Goal: Task Accomplishment & Management: Use online tool/utility

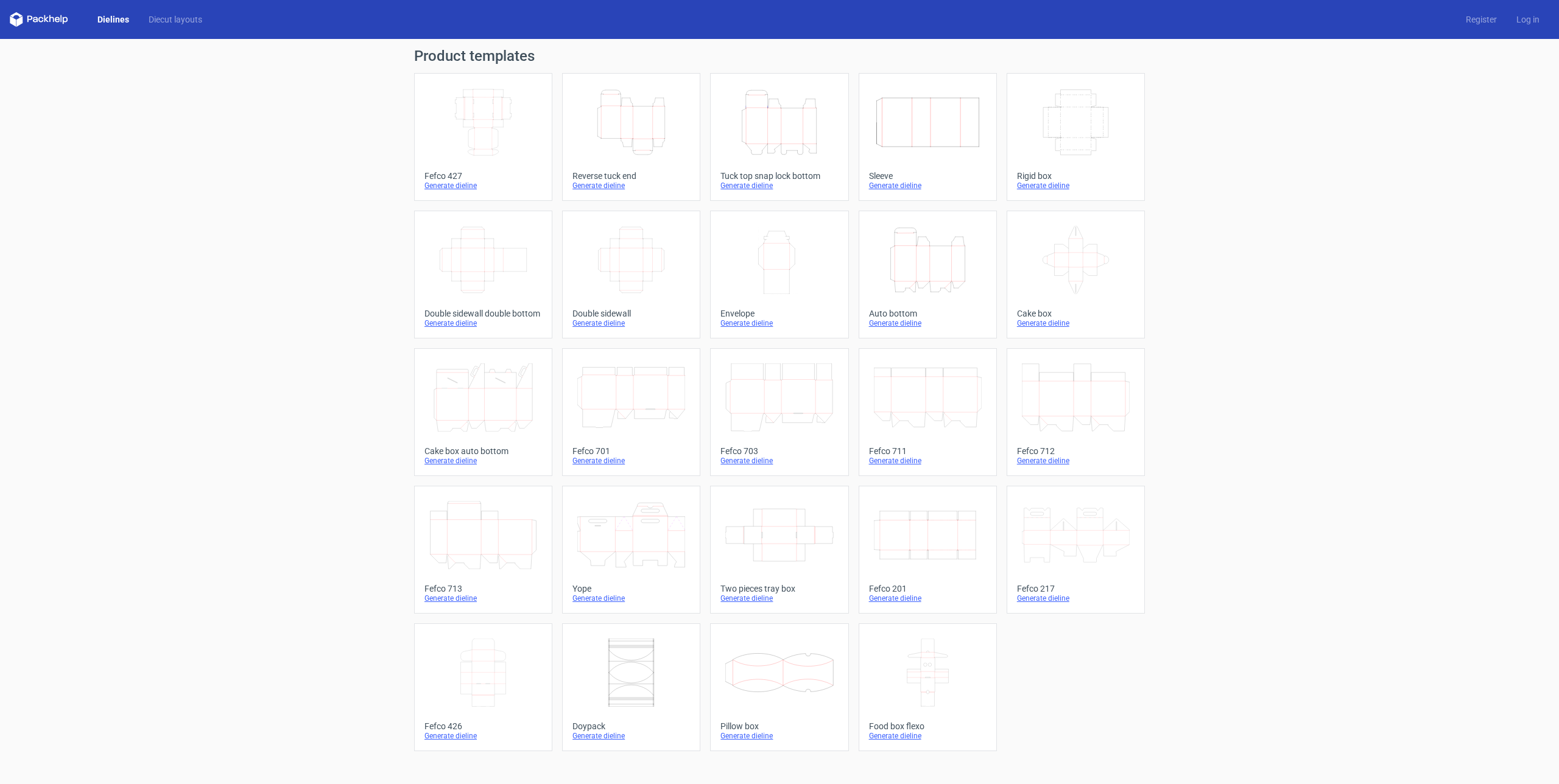
click at [923, 242] on icon "Height Depth Width" at bounding box center [927, 260] width 107 height 68
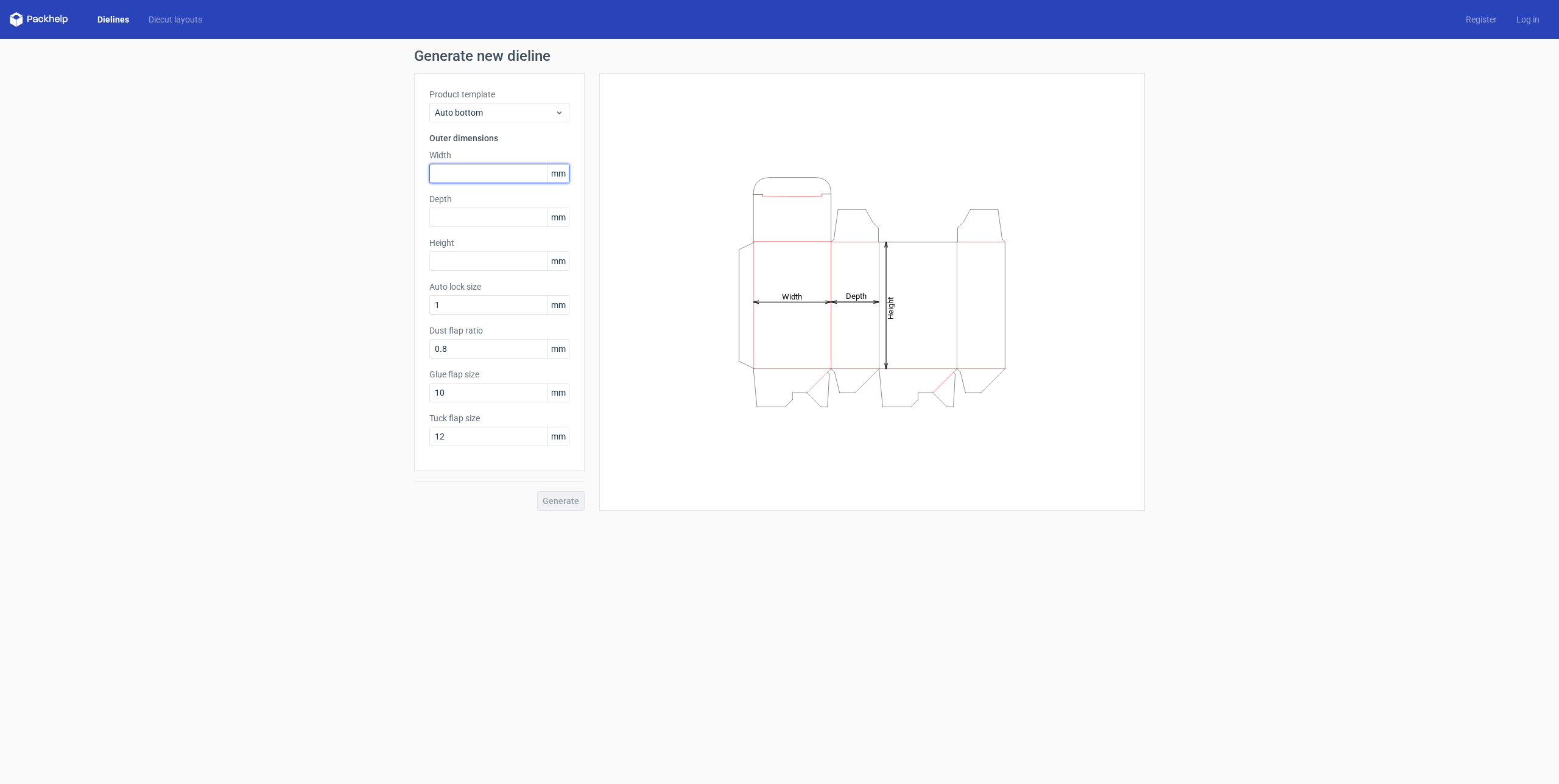
click at [457, 174] on input "text" at bounding box center [500, 173] width 140 height 19
type input "110"
type input "70"
type input "50"
type input "15"
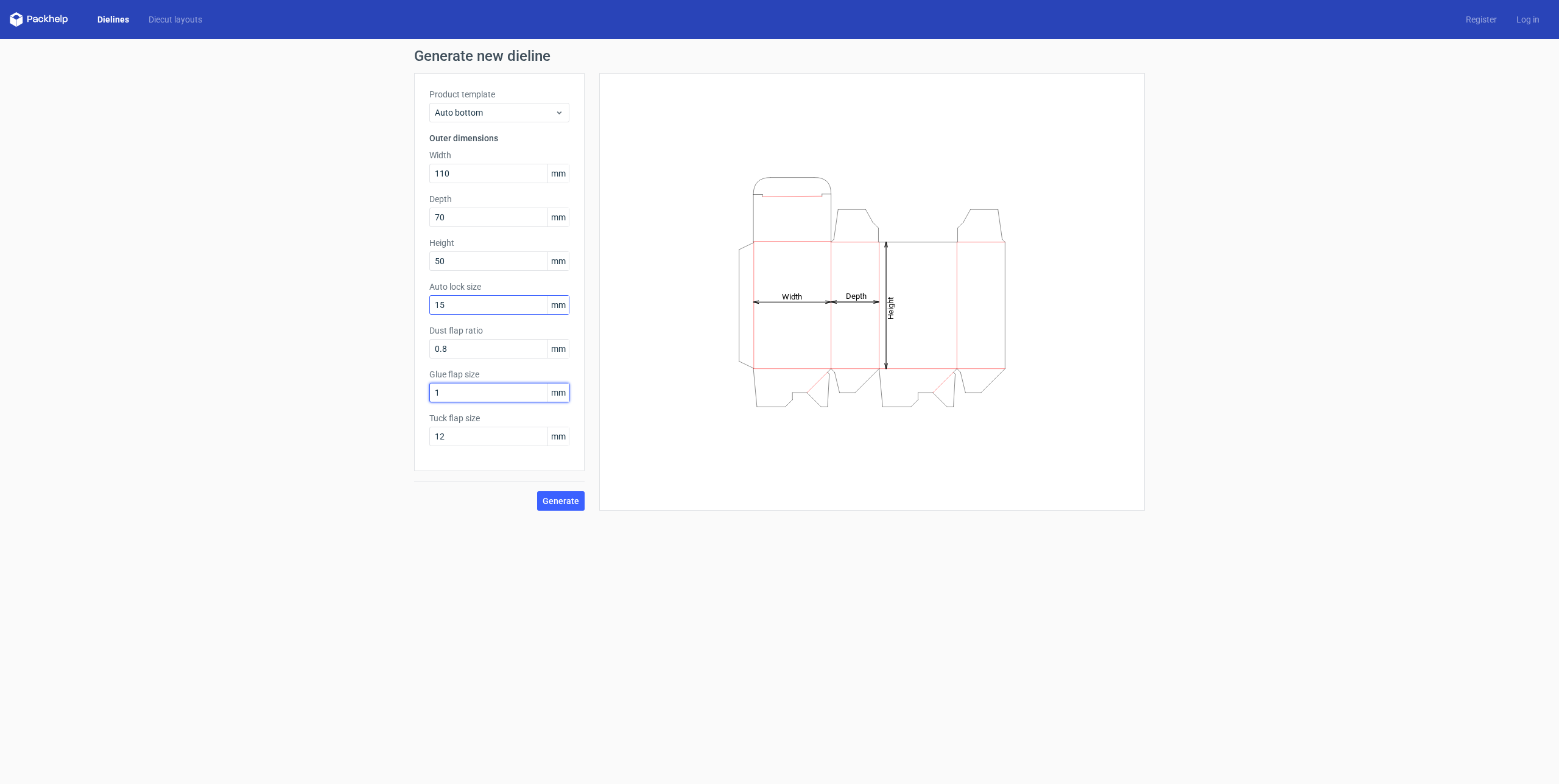
type input "15"
click at [556, 496] on span "Generate" at bounding box center [561, 500] width 36 height 9
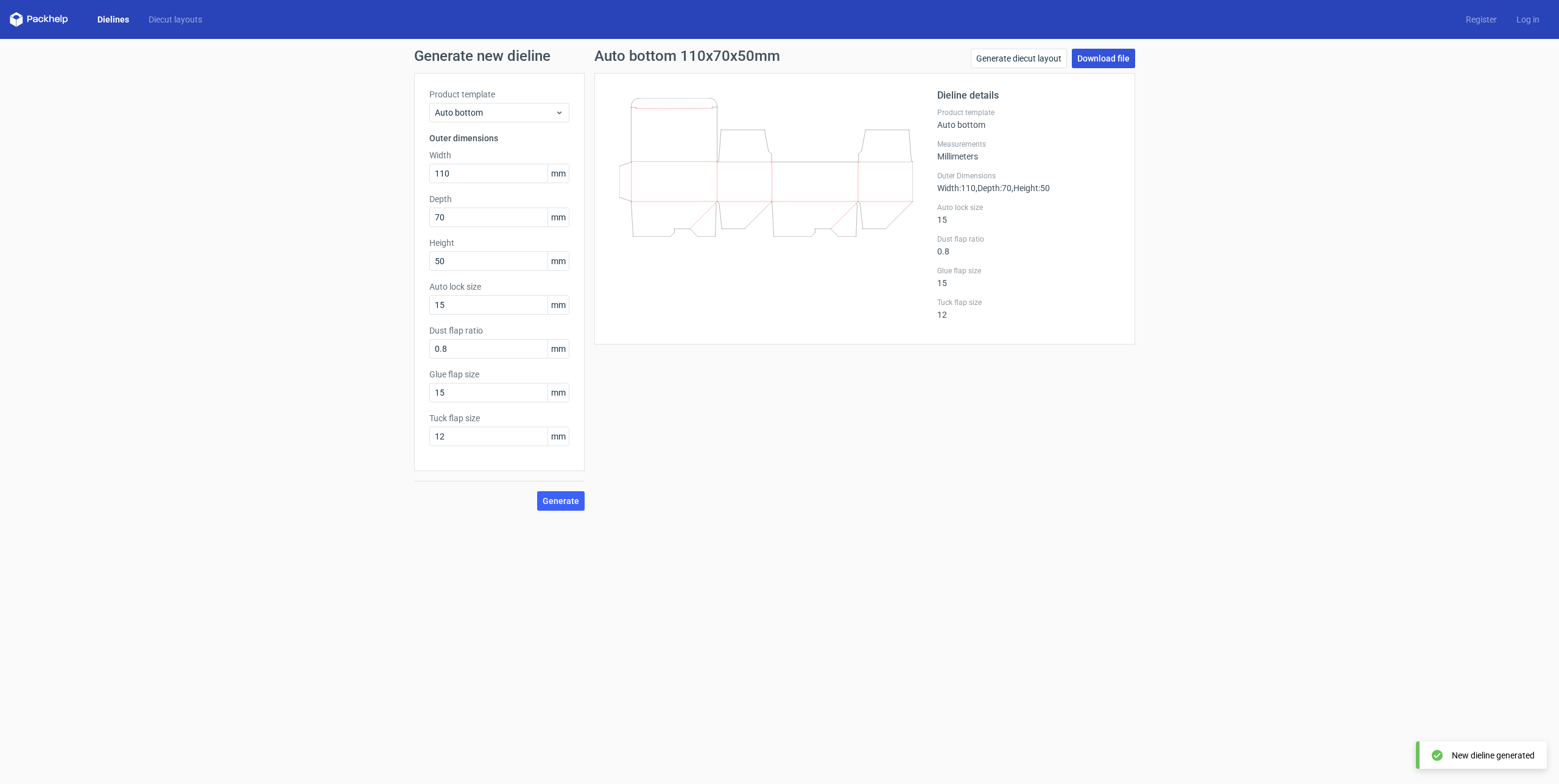
click at [1118, 60] on link "Download file" at bounding box center [1104, 58] width 63 height 19
